Goal: Check status: Check status

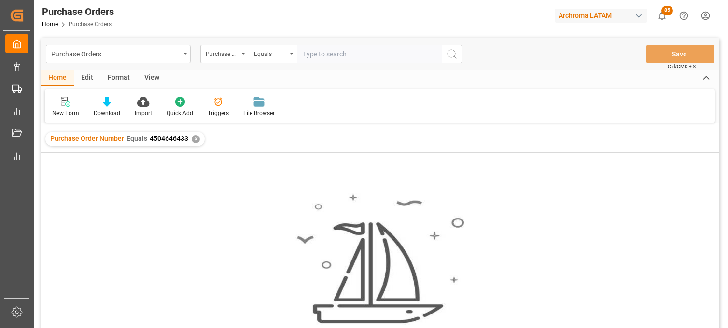
click at [107, 56] on div "Purchase Orders" at bounding box center [115, 53] width 129 height 12
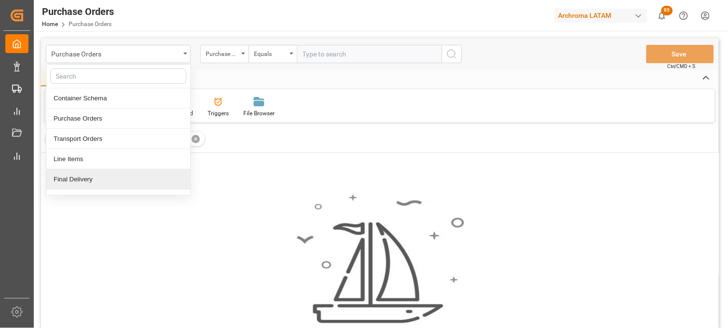
click at [90, 180] on div "Final Delivery" at bounding box center [118, 180] width 144 height 20
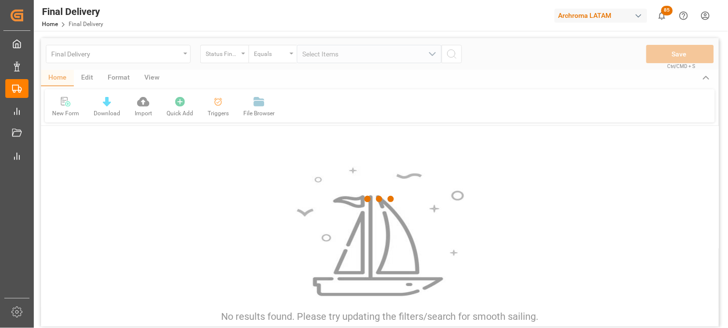
click at [233, 53] on div at bounding box center [380, 199] width 678 height 323
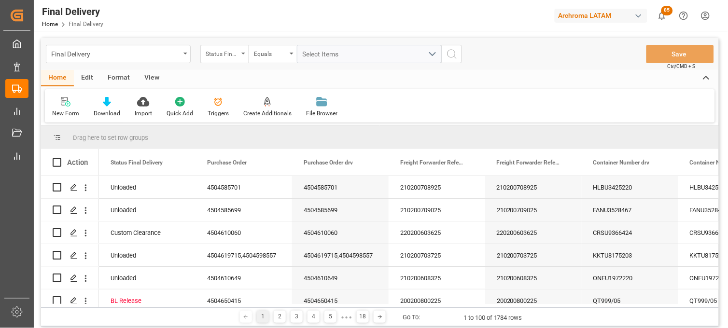
click at [242, 56] on div "Status Final Delivery" at bounding box center [224, 54] width 48 height 18
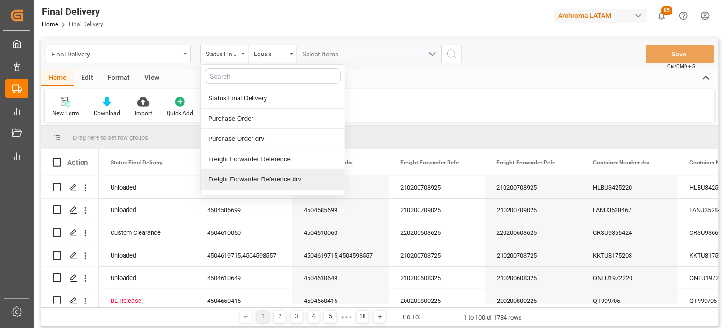
click at [250, 176] on div "Freight Forwarder Reference drv" at bounding box center [273, 180] width 144 height 20
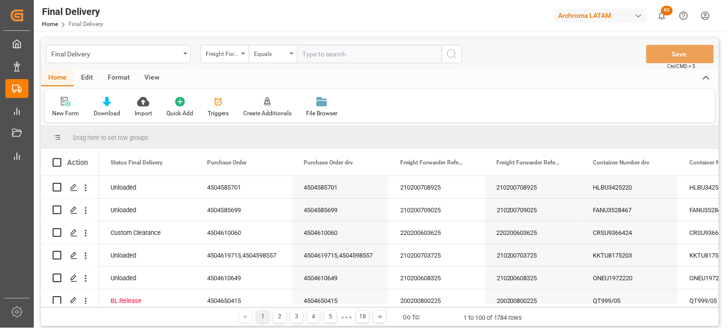
click at [300, 55] on input "text" at bounding box center [369, 54] width 145 height 18
type input "250806900493"
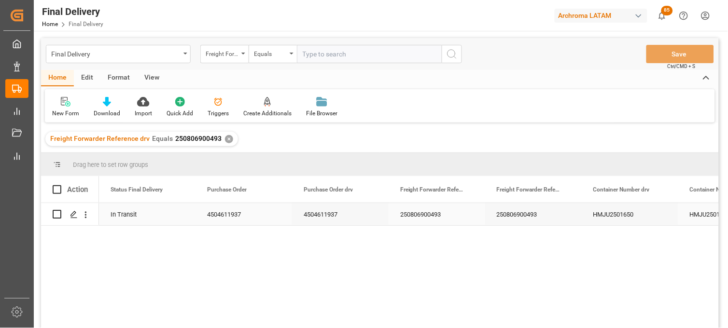
click at [436, 214] on div "250806900493" at bounding box center [437, 214] width 97 height 22
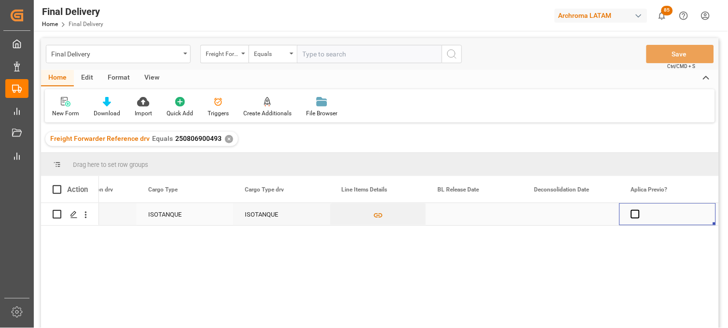
click at [459, 220] on div "Press SPACE to select this row." at bounding box center [474, 214] width 97 height 22
click at [462, 214] on div "Press SPACE to select this row." at bounding box center [474, 214] width 97 height 22
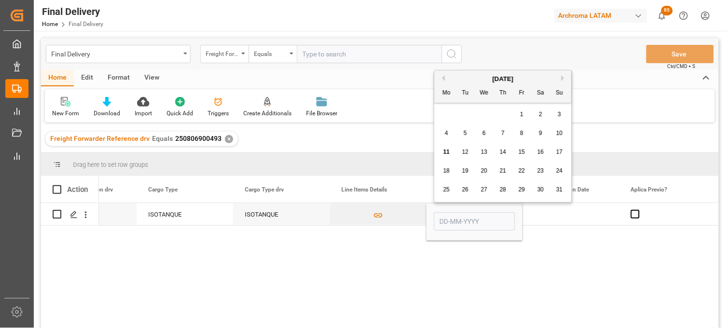
click at [521, 134] on span "8" at bounding box center [522, 133] width 3 height 7
type input "[DATE]"
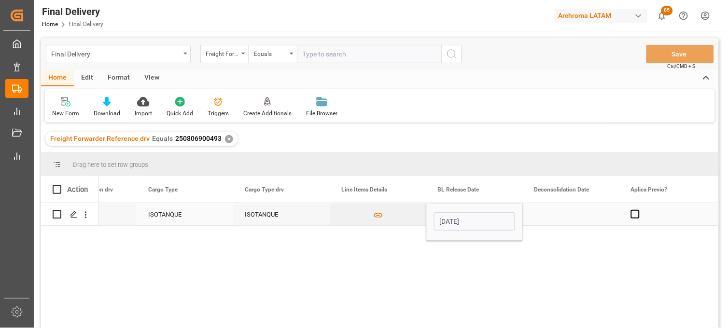
click at [561, 217] on div "Press SPACE to select this row." at bounding box center [571, 214] width 97 height 22
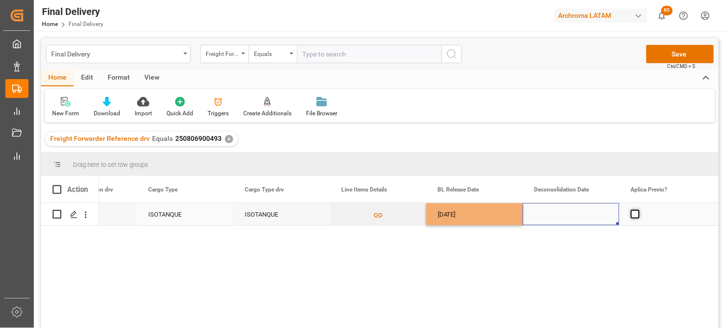
click at [635, 216] on span "Press SPACE to select this row." at bounding box center [635, 214] width 9 height 9
click at [638, 210] on input "Press SPACE to select this row." at bounding box center [638, 210] width 0 height 0
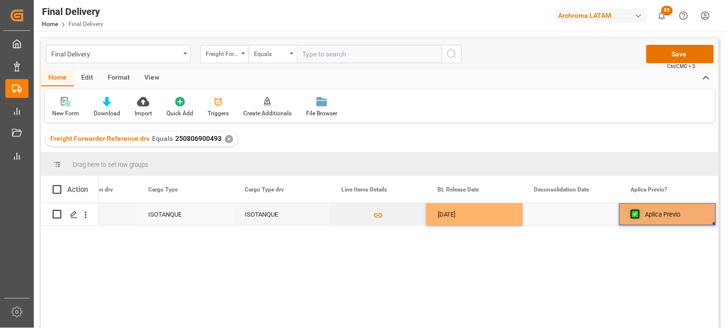
click at [635, 216] on span "Press SPACE to select this row." at bounding box center [635, 214] width 9 height 9
click at [638, 210] on input "Press SPACE to select this row." at bounding box center [638, 210] width 0 height 0
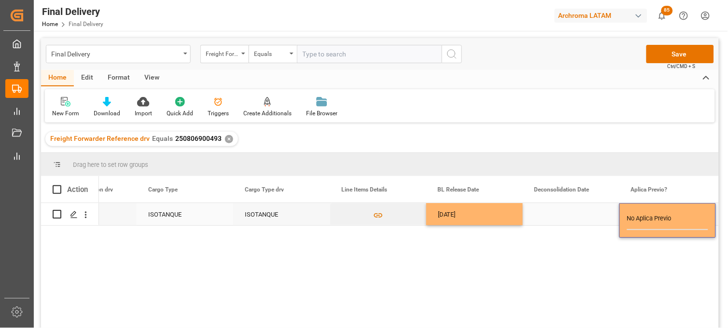
click at [596, 216] on div "Press SPACE to select this row." at bounding box center [571, 214] width 97 height 22
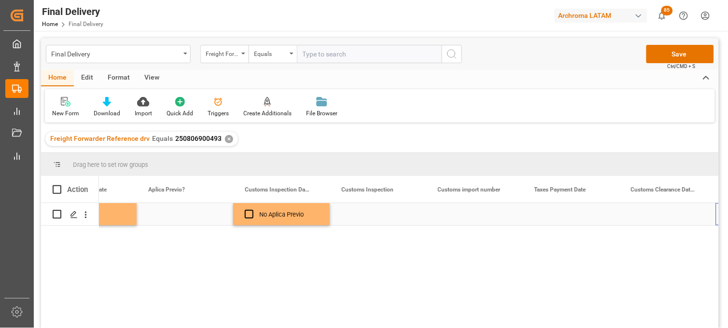
scroll to position [0, 1315]
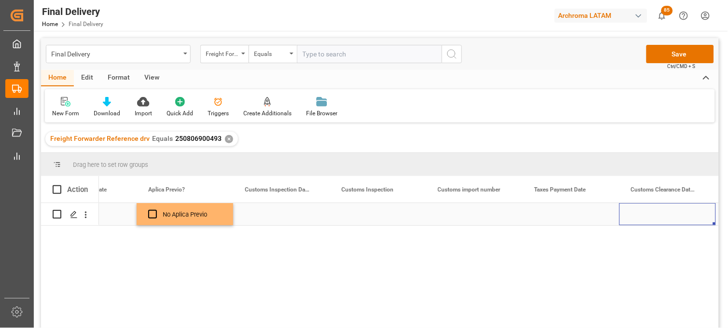
click at [552, 213] on div "Press SPACE to select this row." at bounding box center [571, 214] width 97 height 22
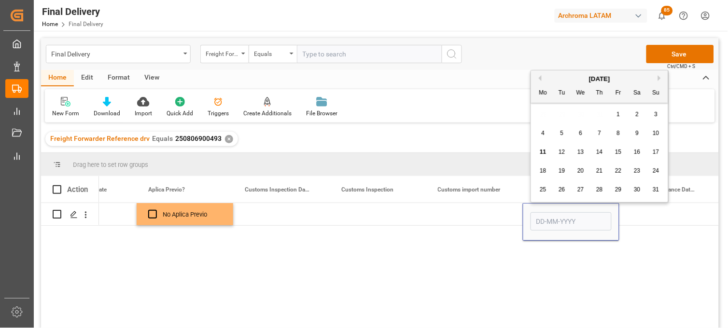
click at [542, 152] on span "11" at bounding box center [543, 152] width 6 height 7
type input "[DATE]"
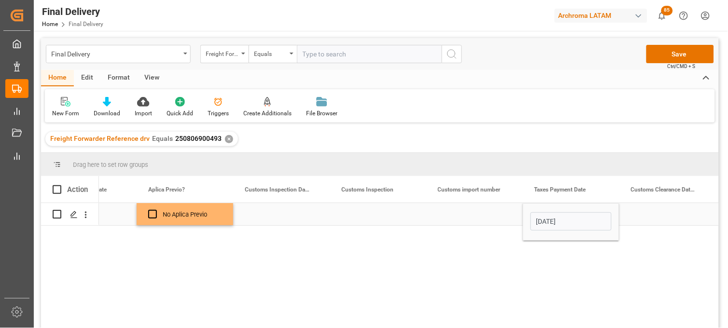
click at [481, 214] on div "Press SPACE to select this row." at bounding box center [474, 214] width 97 height 22
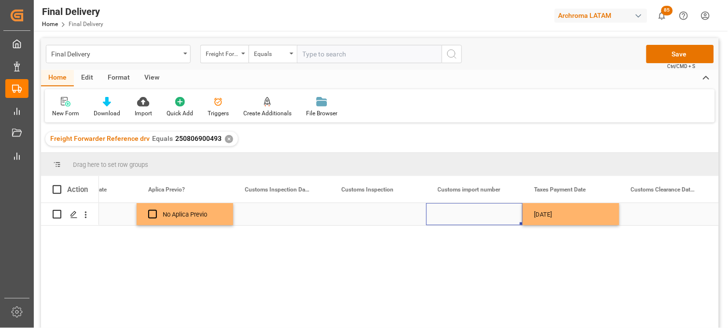
click at [461, 216] on div "Press SPACE to select this row." at bounding box center [474, 214] width 97 height 22
click at [461, 216] on input "Press SPACE to select this row." at bounding box center [474, 220] width 81 height 18
paste input "5003398"
type input "25 16 3108 5003398"
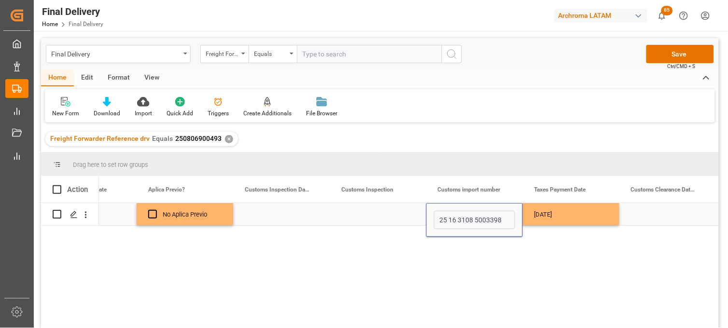
click at [543, 215] on div "[DATE]" at bounding box center [571, 214] width 97 height 22
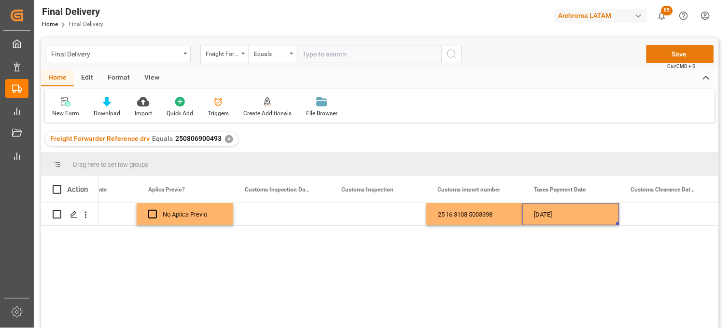
click at [672, 57] on button "Save" at bounding box center [681, 54] width 68 height 18
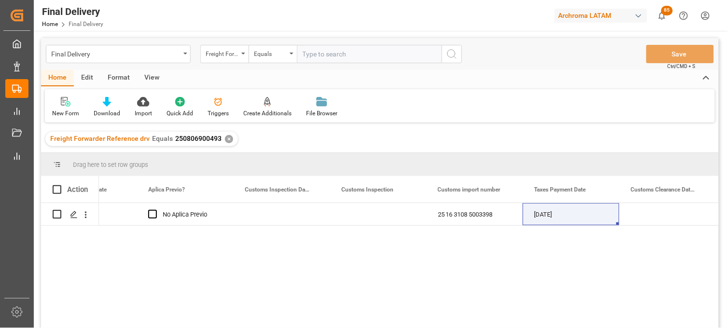
click at [522, 307] on div "[DATE] No Aplica Previo 25 16 3108 5003398 [DATE] ARCHROMA [GEOGRAPHIC_DATA] S …" at bounding box center [409, 268] width 620 height 131
click at [654, 213] on div "Press SPACE to select this row." at bounding box center [668, 214] width 97 height 22
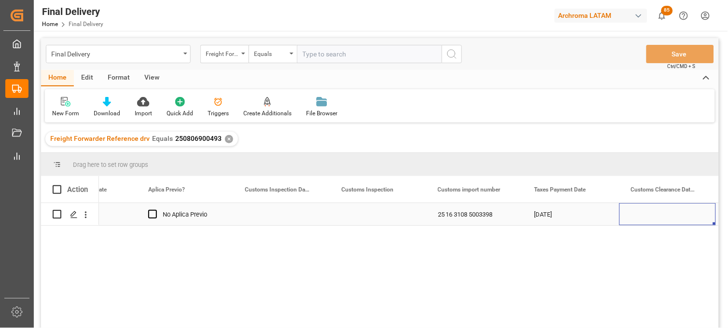
click at [654, 213] on div "Press SPACE to select this row." at bounding box center [668, 214] width 97 height 22
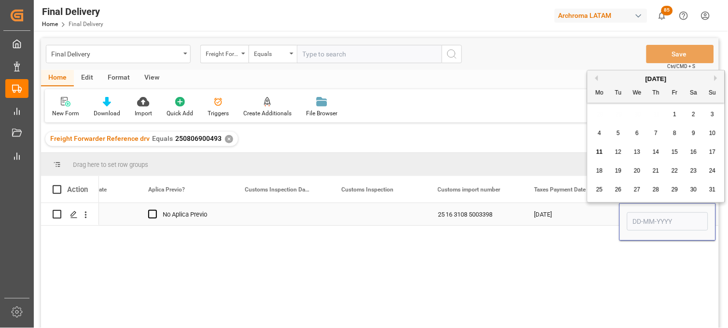
click at [577, 216] on div "[DATE]" at bounding box center [571, 214] width 97 height 22
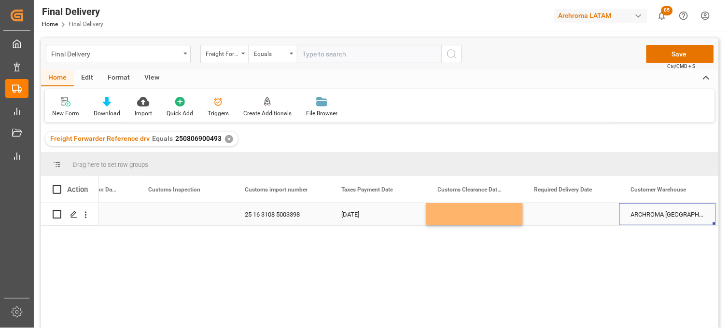
scroll to position [0, 1508]
click at [573, 214] on div "Press SPACE to select this row." at bounding box center [571, 214] width 97 height 22
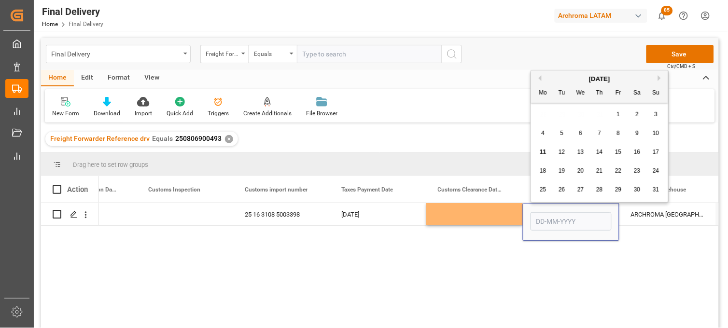
click at [576, 175] on div "20" at bounding box center [581, 172] width 12 height 12
type input "[DATE]"
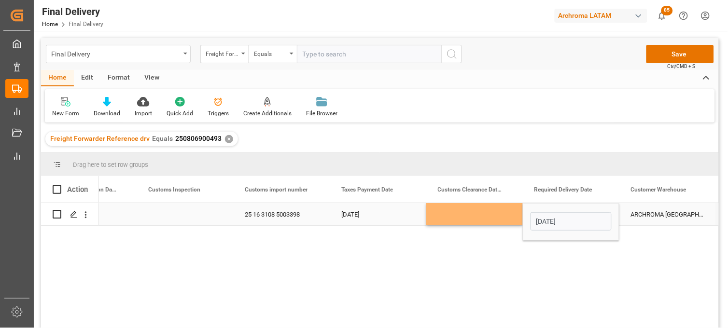
click at [484, 213] on div "Press SPACE to select this row." at bounding box center [474, 214] width 97 height 22
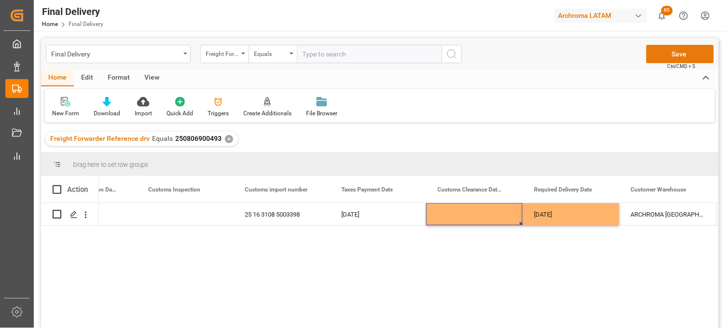
click at [670, 56] on button "Save" at bounding box center [681, 54] width 68 height 18
